Goal: Find specific page/section: Find specific page/section

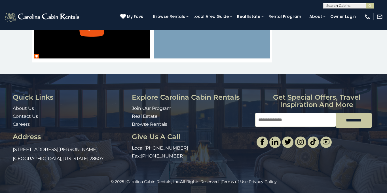
scroll to position [324, 0]
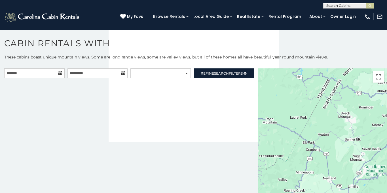
scroll to position [3, 0]
